Goal: Task Accomplishment & Management: Complete application form

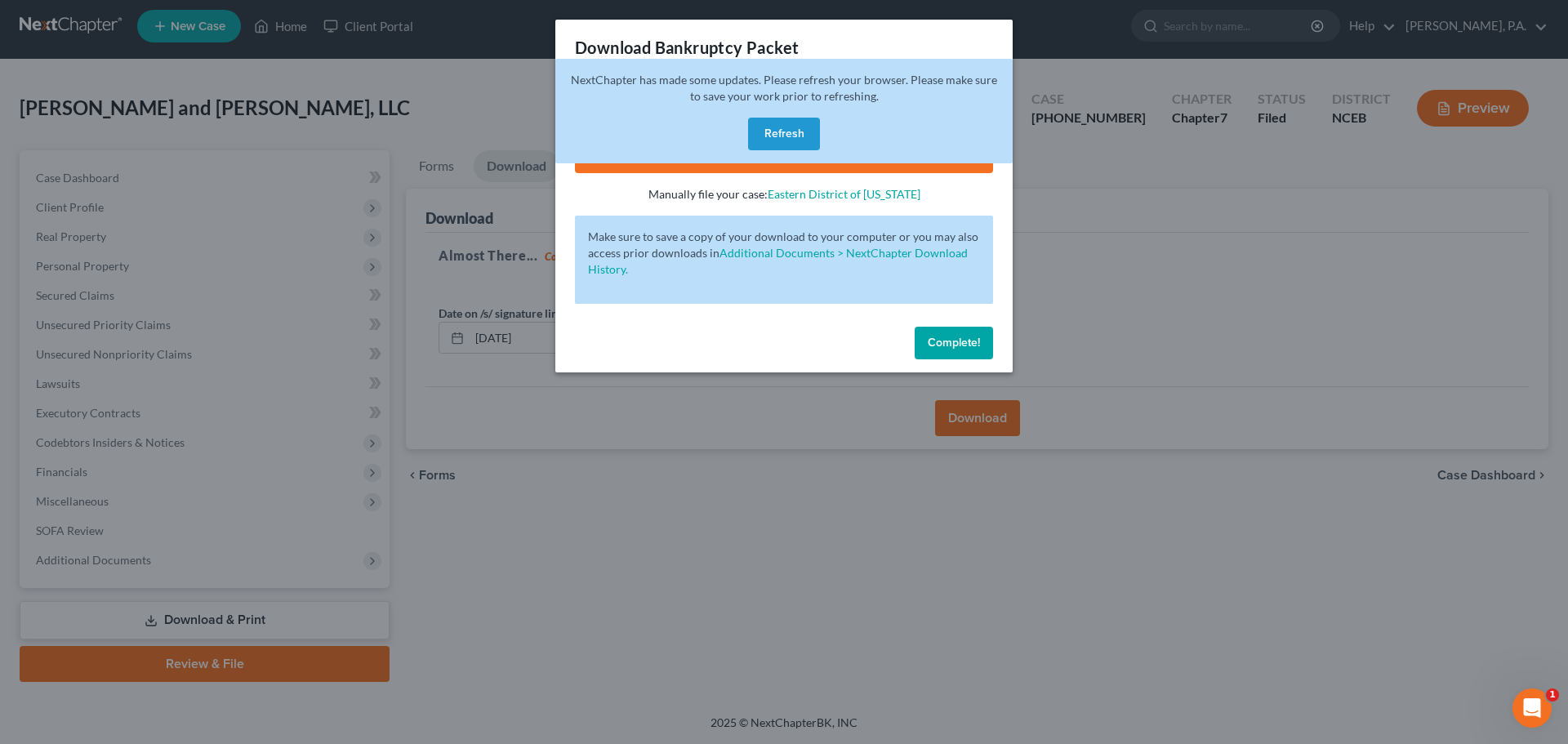
click at [794, 152] on div "NextChapter has made some updates. Please refresh your browser. Please make sur…" at bounding box center [784, 111] width 458 height 105
click at [794, 143] on button "Refresh" at bounding box center [784, 133] width 72 height 33
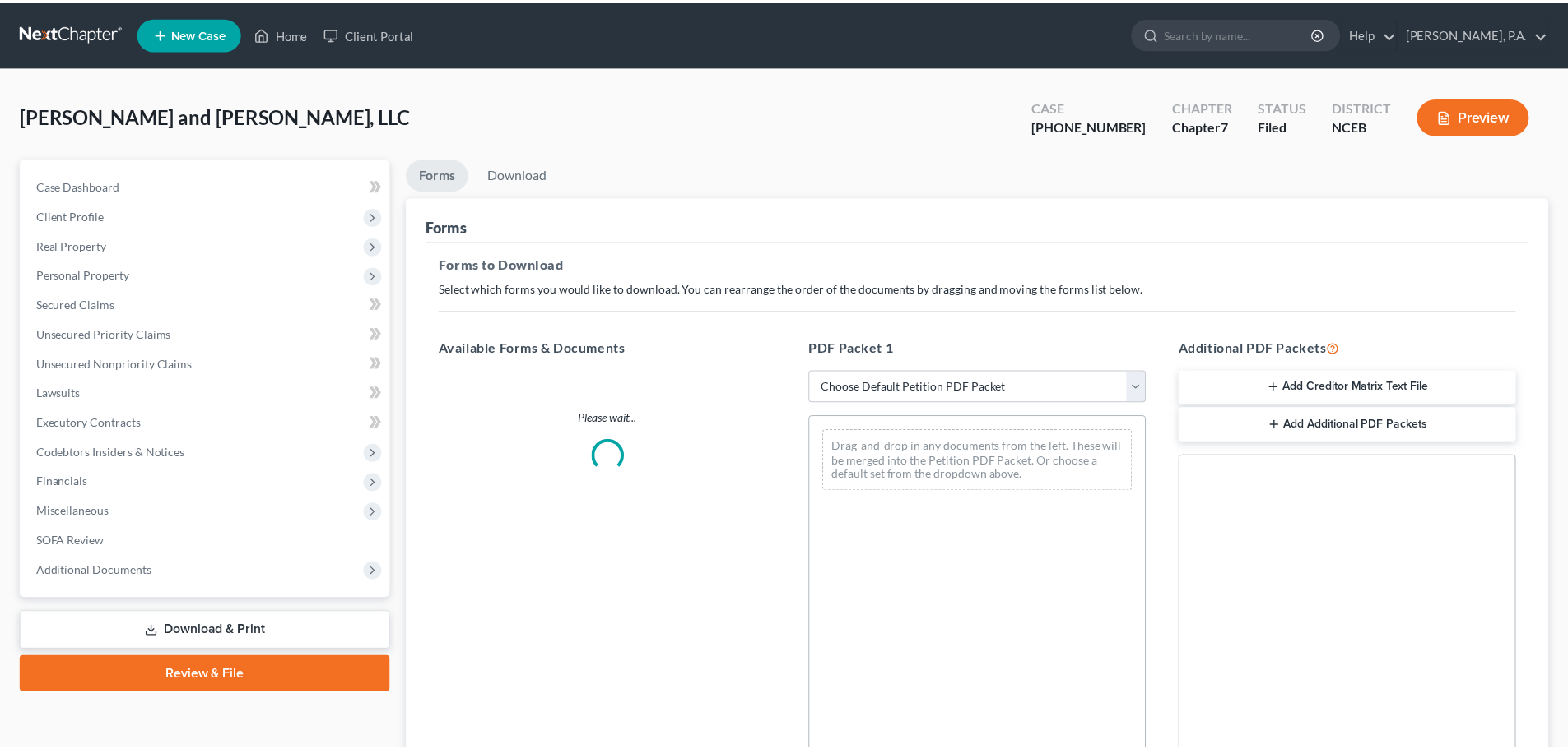
scroll to position [7, 0]
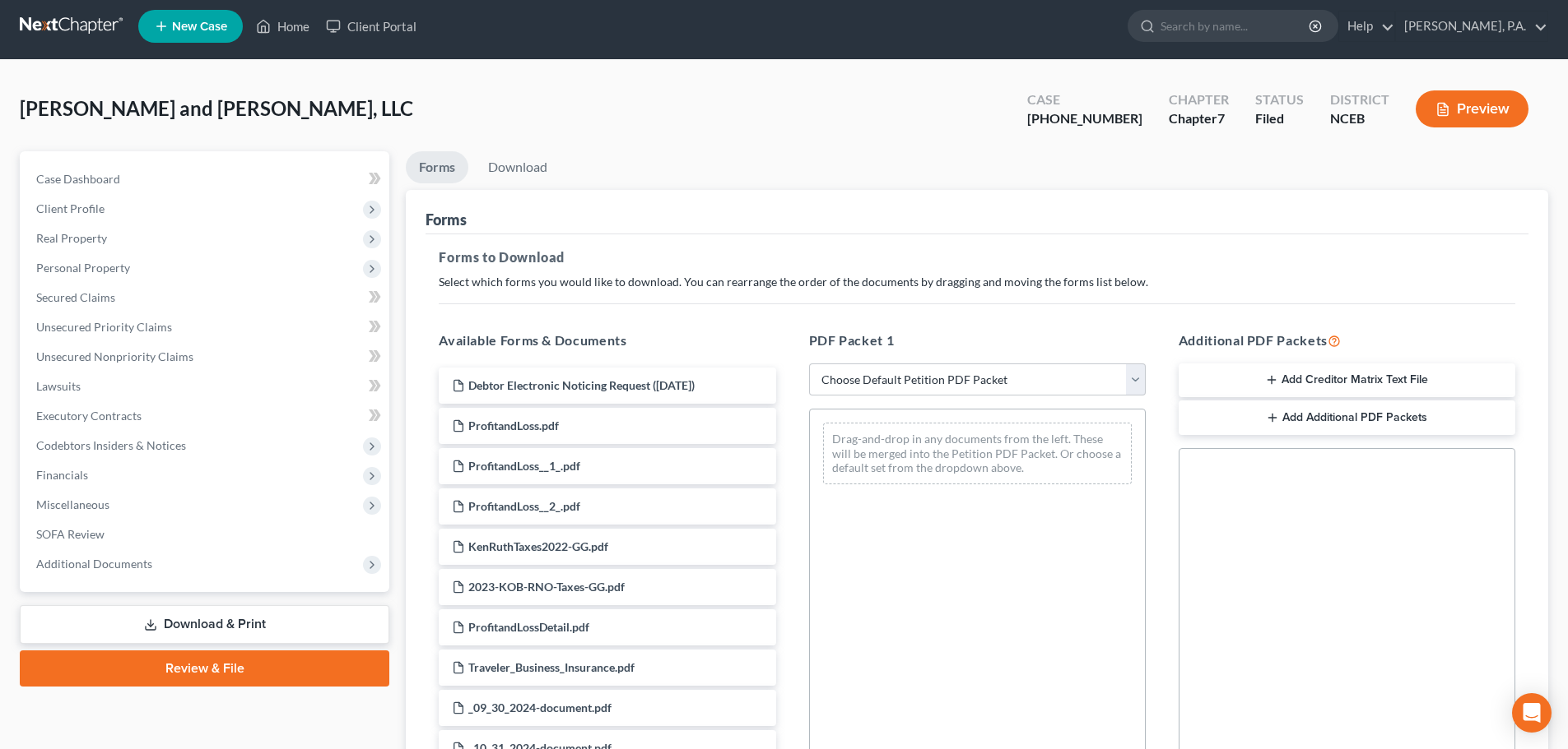
click at [94, 38] on link at bounding box center [72, 26] width 106 height 30
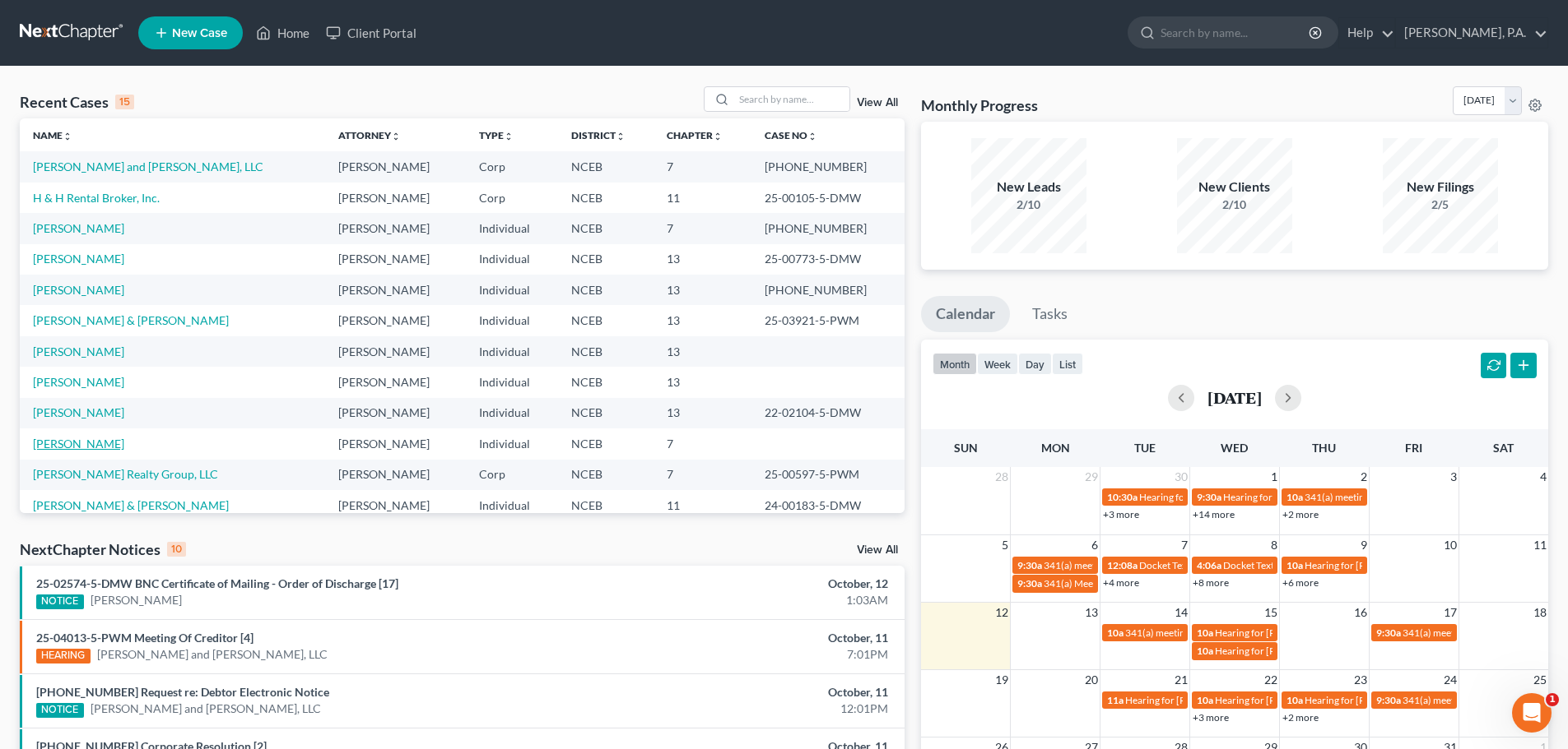
click at [121, 448] on link "Stevenson, Randall" at bounding box center [79, 443] width 91 height 14
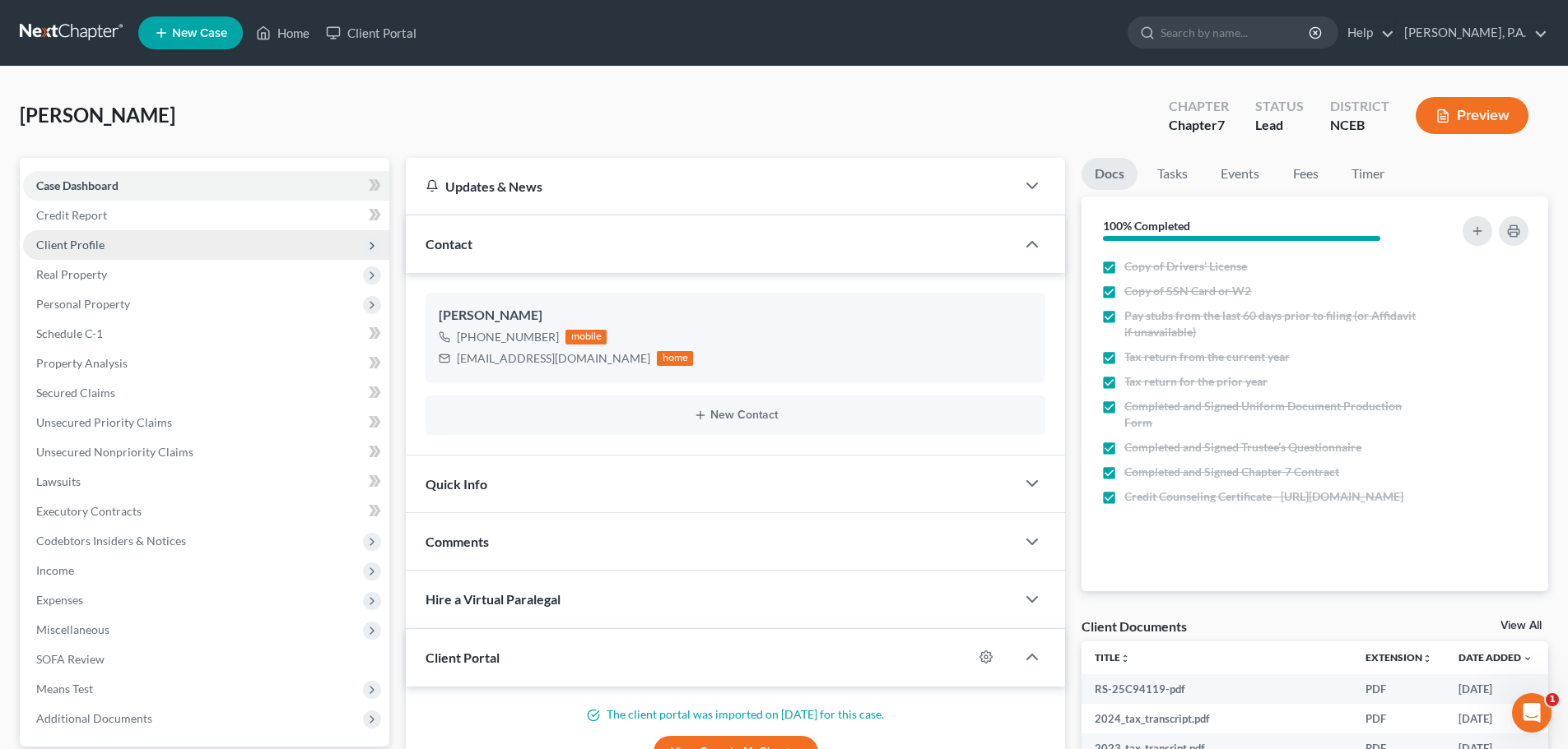
click at [63, 246] on span "Client Profile" at bounding box center [70, 245] width 68 height 14
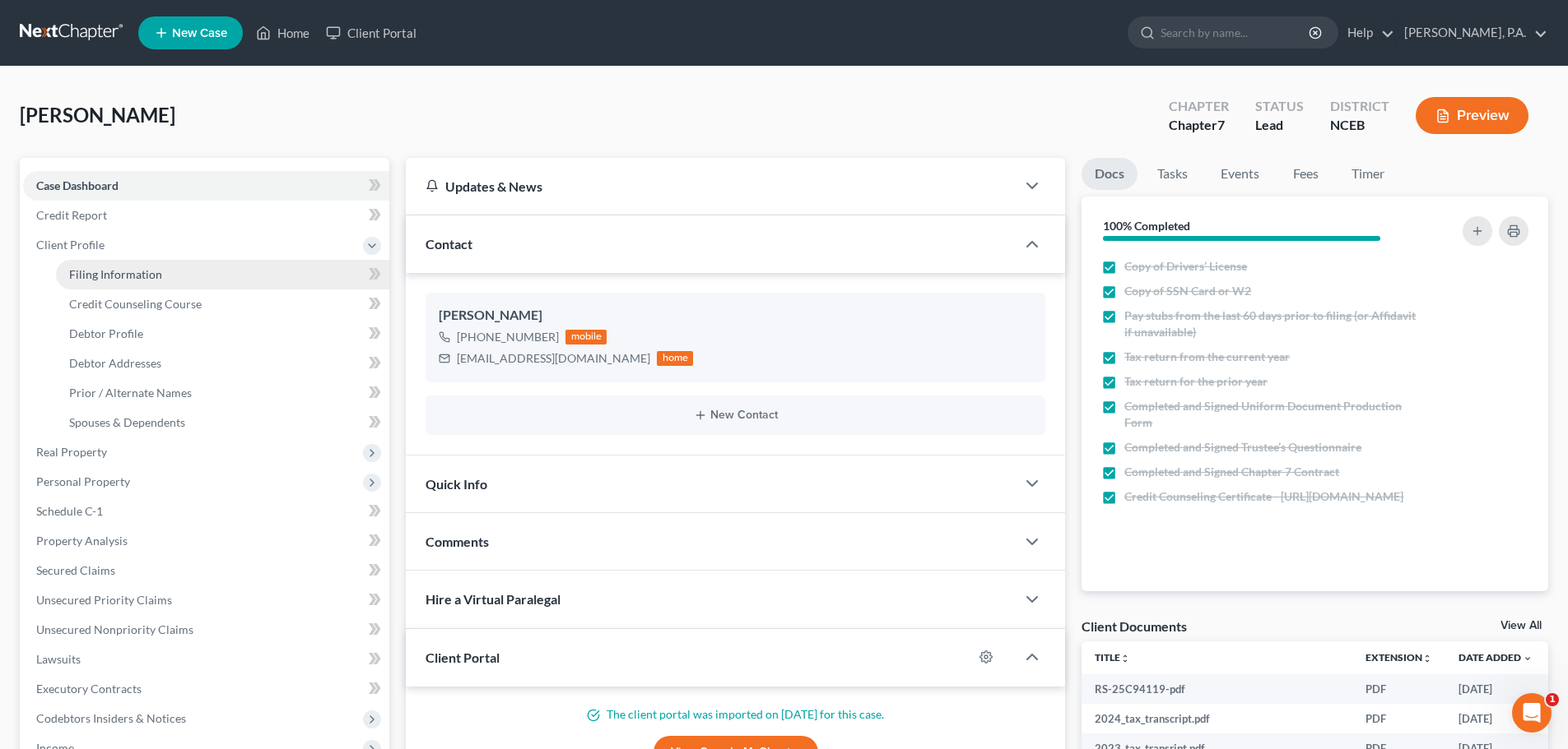
click at [83, 277] on span "Filing Information" at bounding box center [116, 274] width 93 height 14
select select "1"
select select "0"
select select "28"
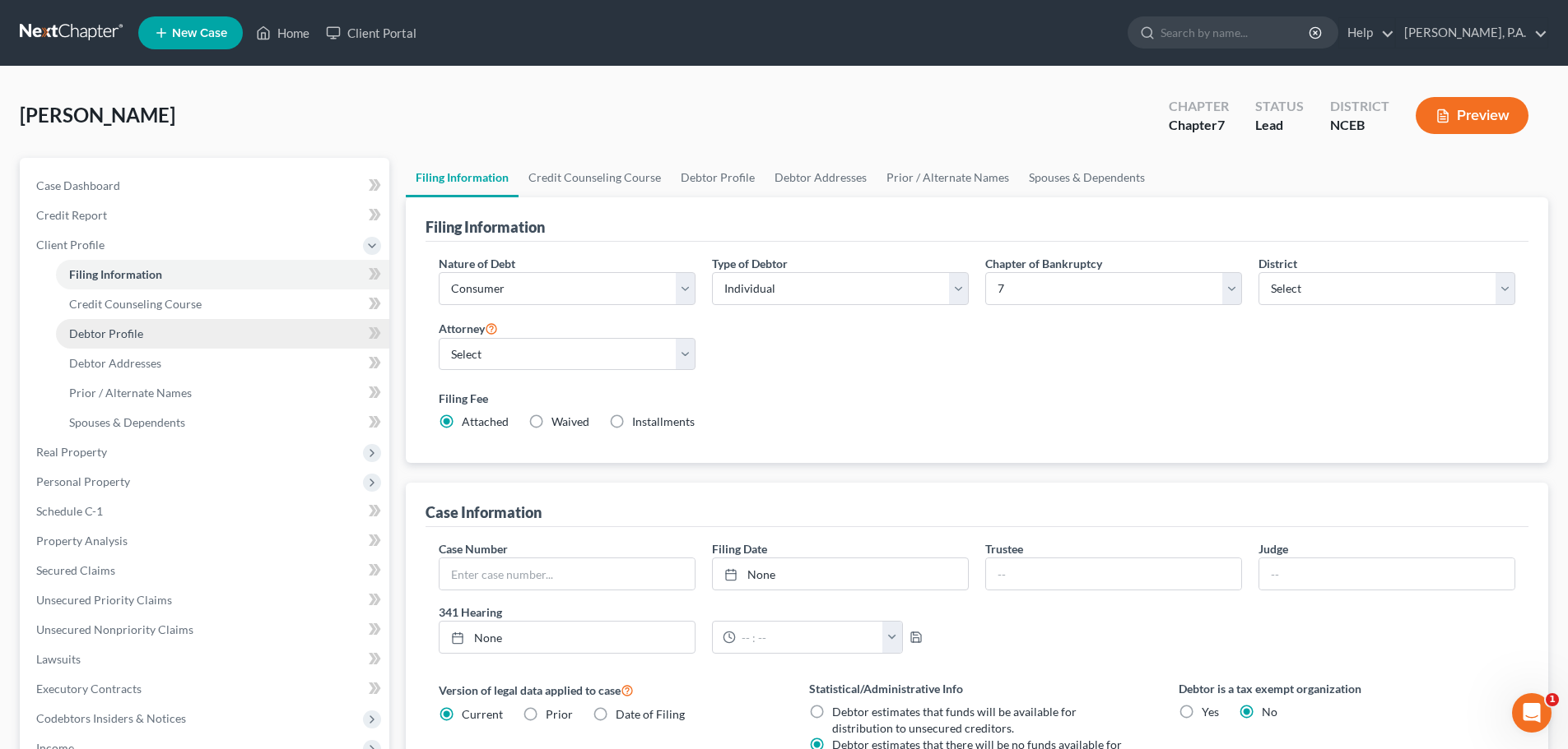
click at [106, 335] on span "Debtor Profile" at bounding box center [106, 334] width 74 height 14
select select "2"
select select "0"
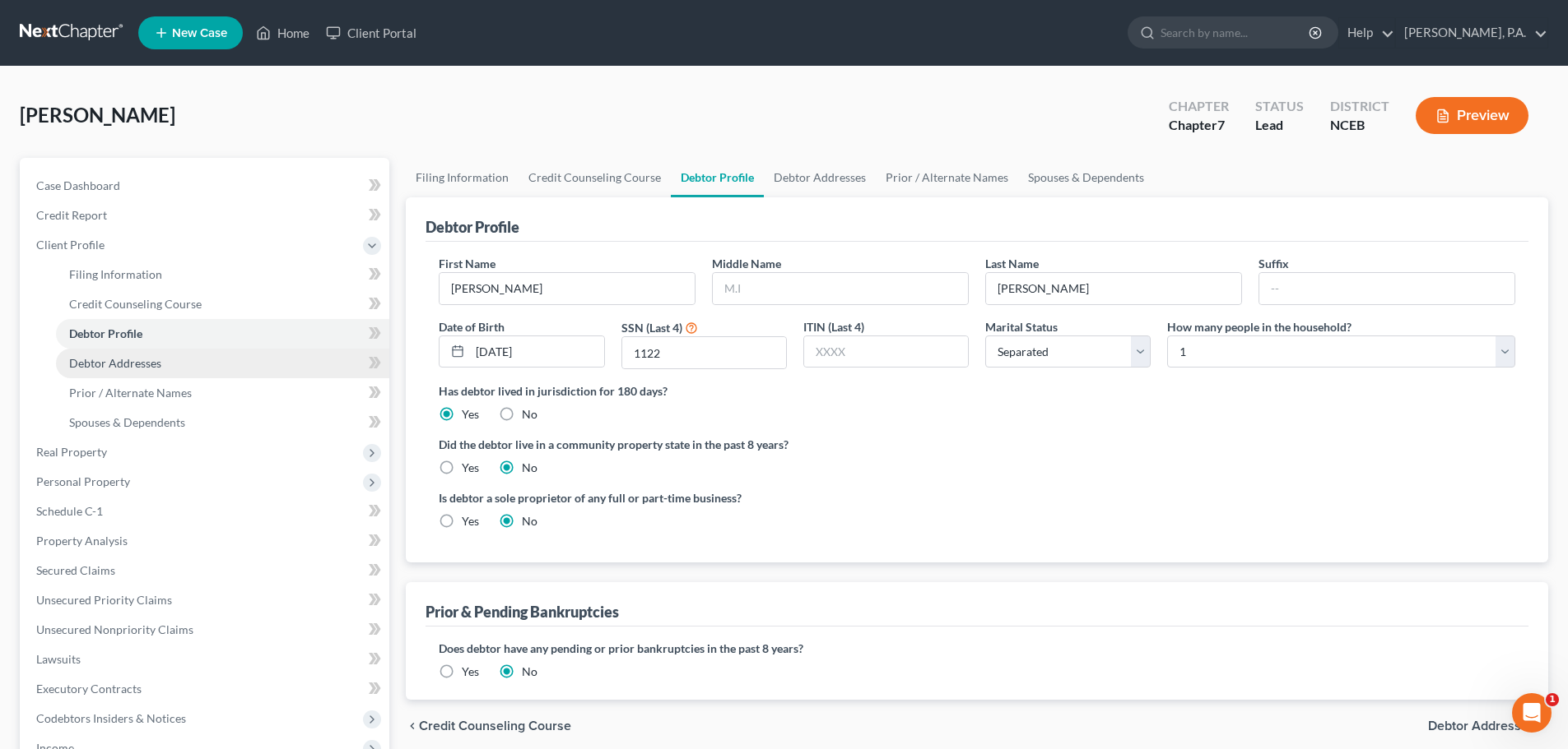
click at [115, 359] on span "Debtor Addresses" at bounding box center [115, 363] width 92 height 14
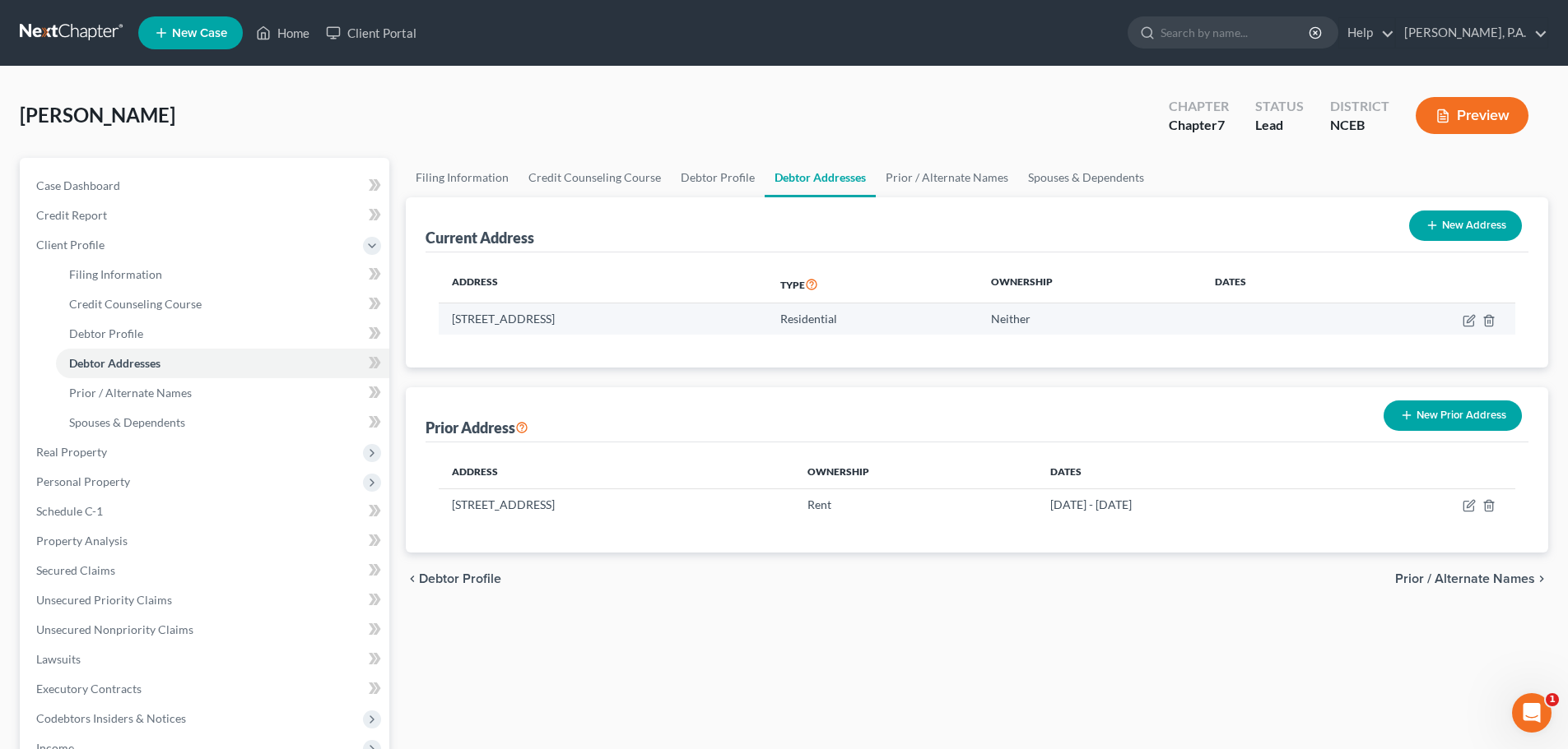
drag, startPoint x: 450, startPoint y: 317, endPoint x: 552, endPoint y: 326, distance: 102.4
click at [552, 326] on td "4120 Mistymorn Ln, Powder Springs, GA 30127" at bounding box center [602, 318] width 329 height 31
copy td "4120 Mistymorn Ln"
